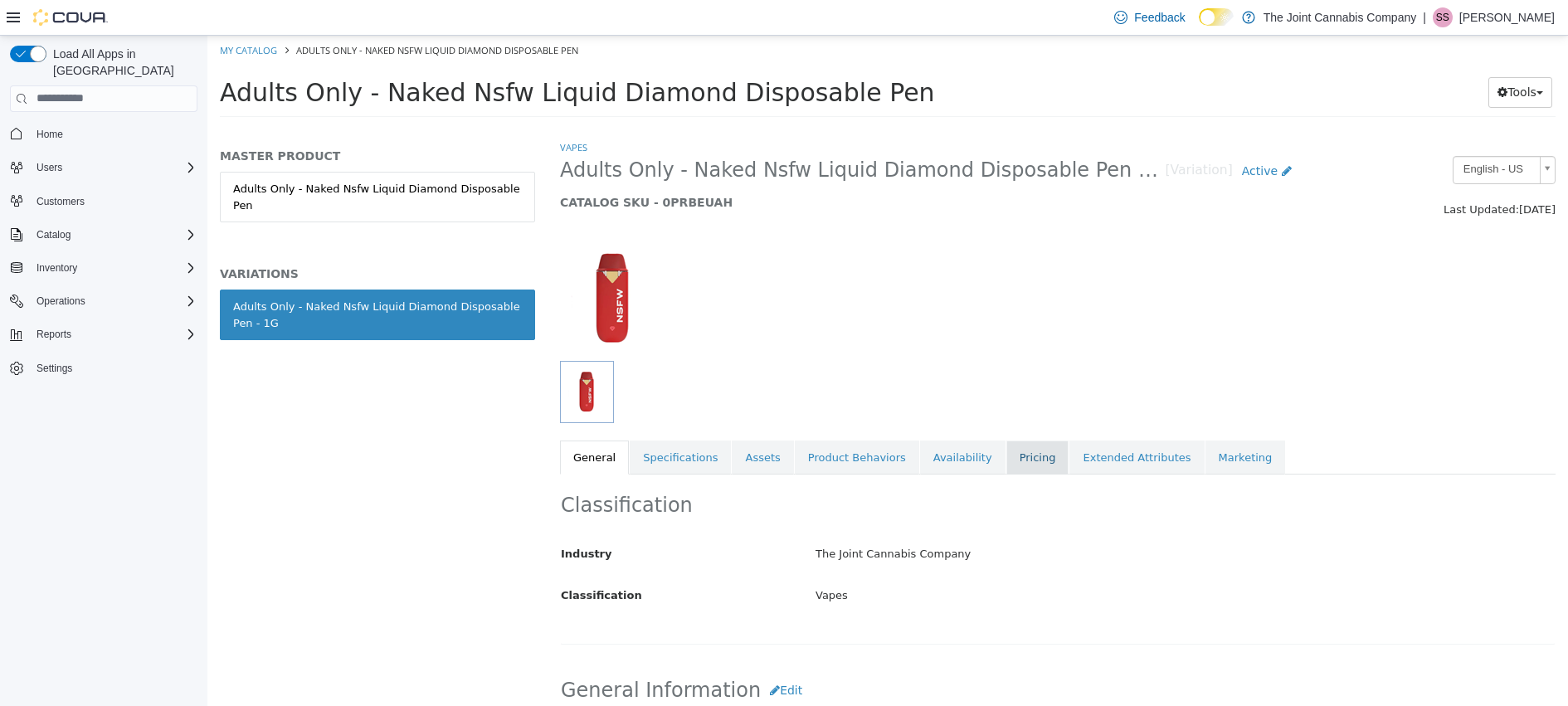
click at [1006, 466] on link "Pricing" at bounding box center [1037, 456] width 63 height 34
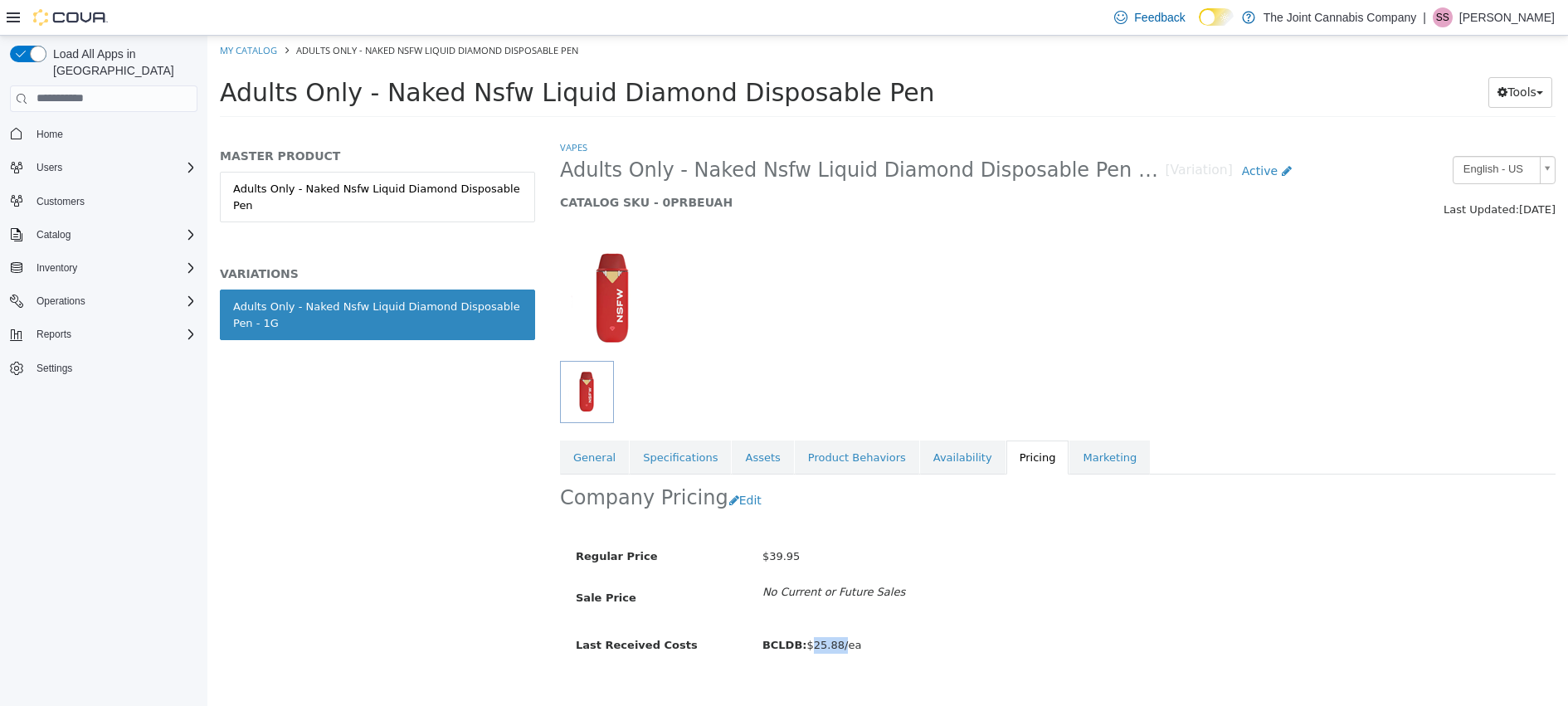
drag, startPoint x: 815, startPoint y: 644, endPoint x: 845, endPoint y: 644, distance: 30.0
click at [845, 644] on span "BCLDB: $25.88/ea" at bounding box center [812, 644] width 99 height 13
click at [992, 613] on div "Regular Price $39.95 Sale Price No Current or Future Sales Last Received Costs …" at bounding box center [936, 606] width 728 height 162
